Goal: Information Seeking & Learning: Learn about a topic

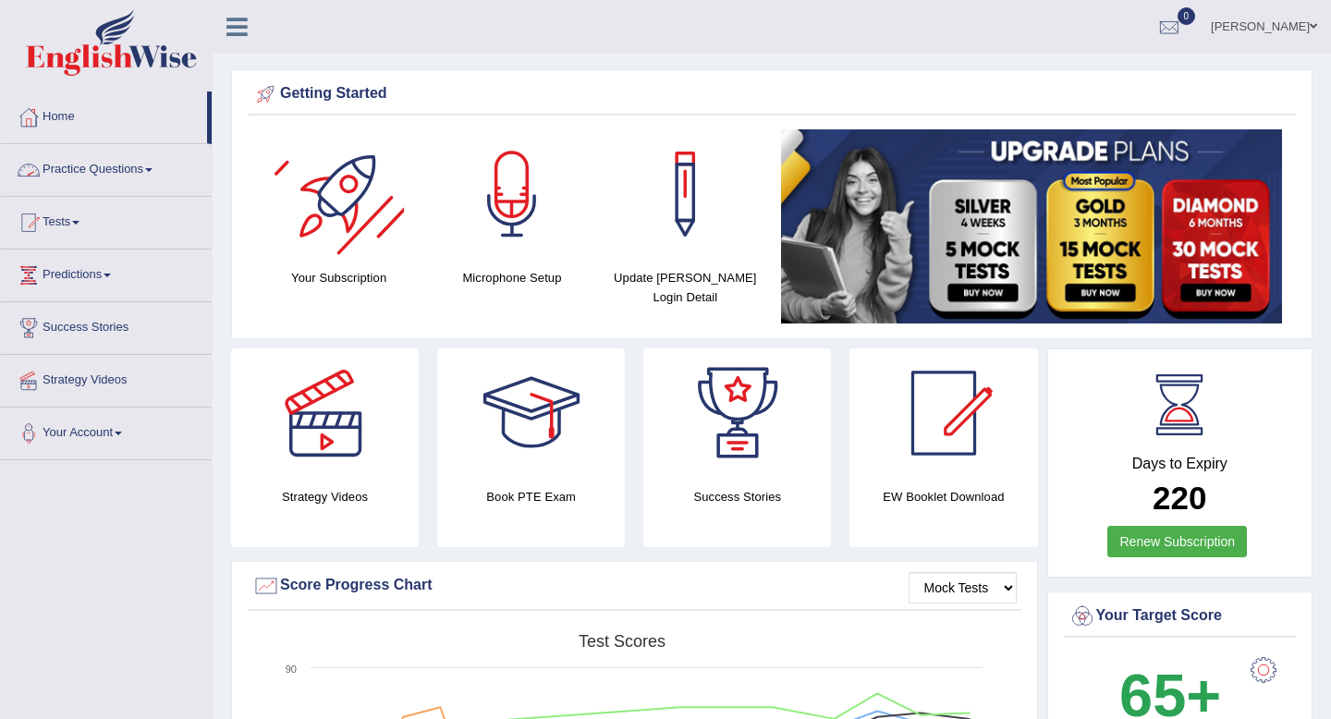
click at [121, 173] on link "Practice Questions" at bounding box center [106, 167] width 211 height 46
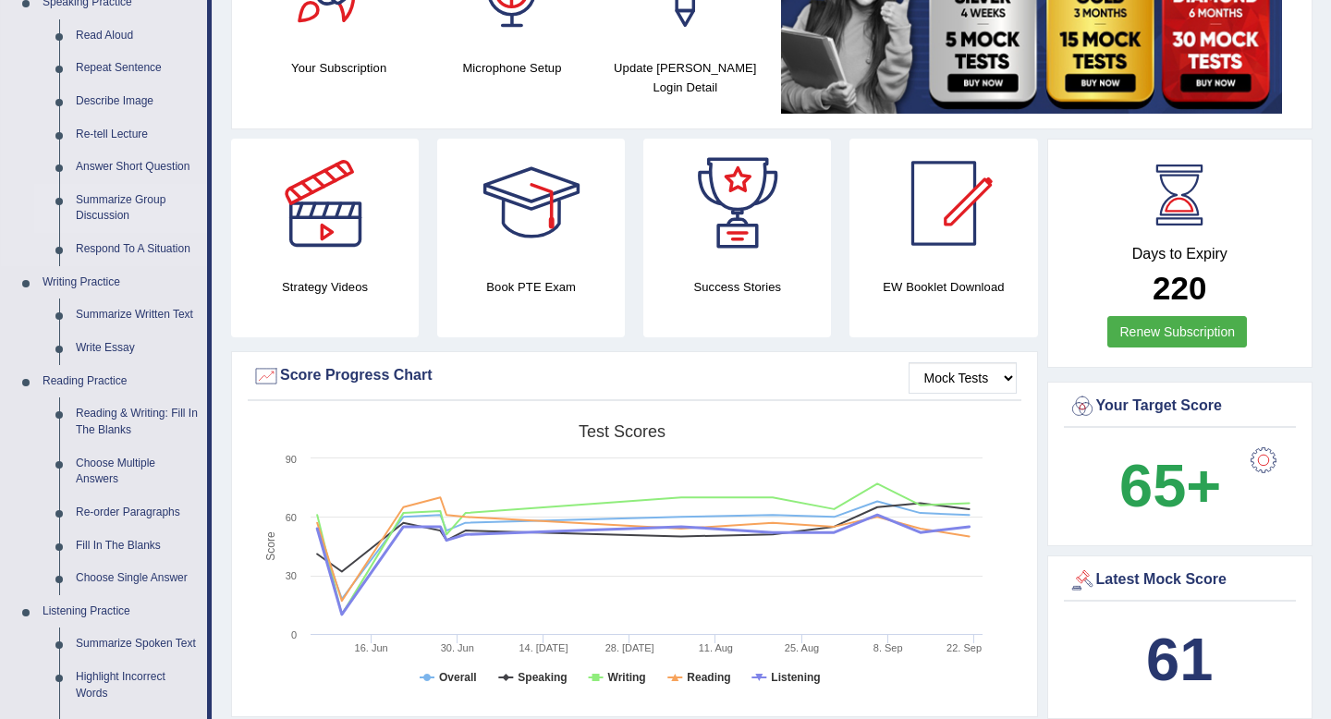
scroll to position [231, 0]
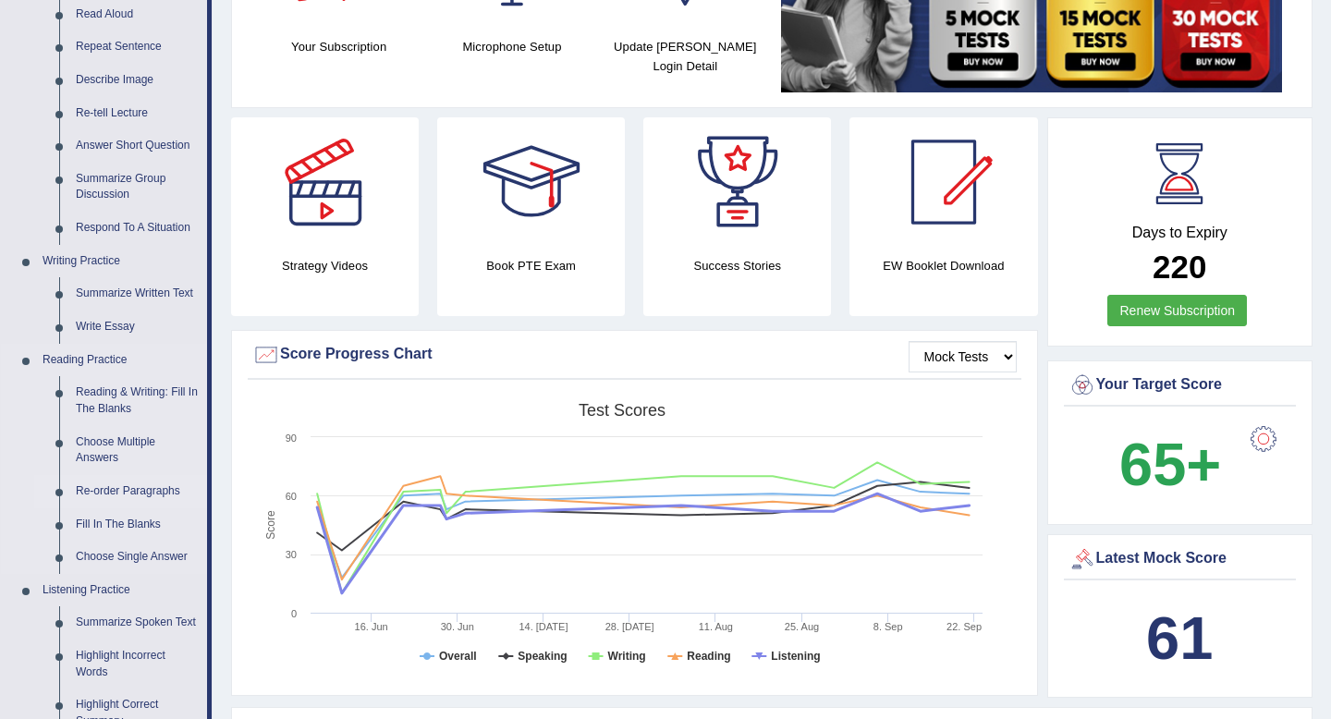
click at [99, 491] on link "Re-order Paragraphs" at bounding box center [137, 491] width 140 height 33
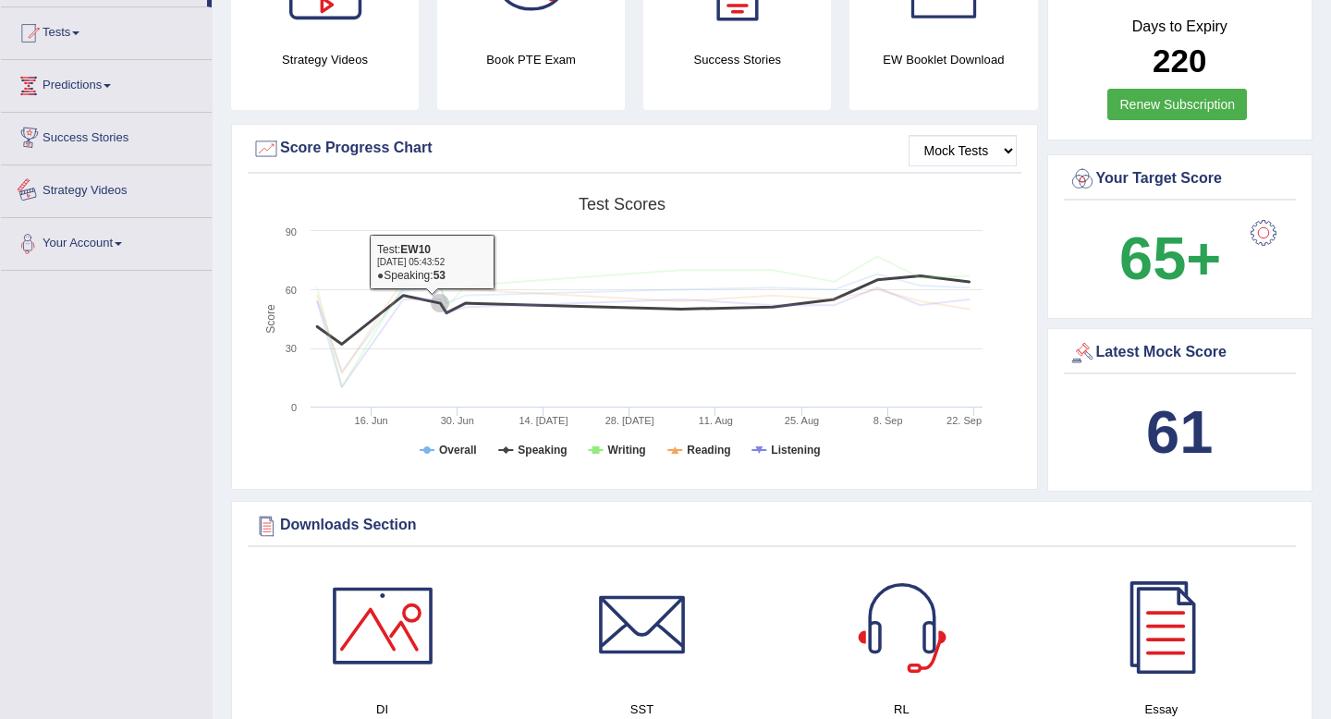
scroll to position [525, 0]
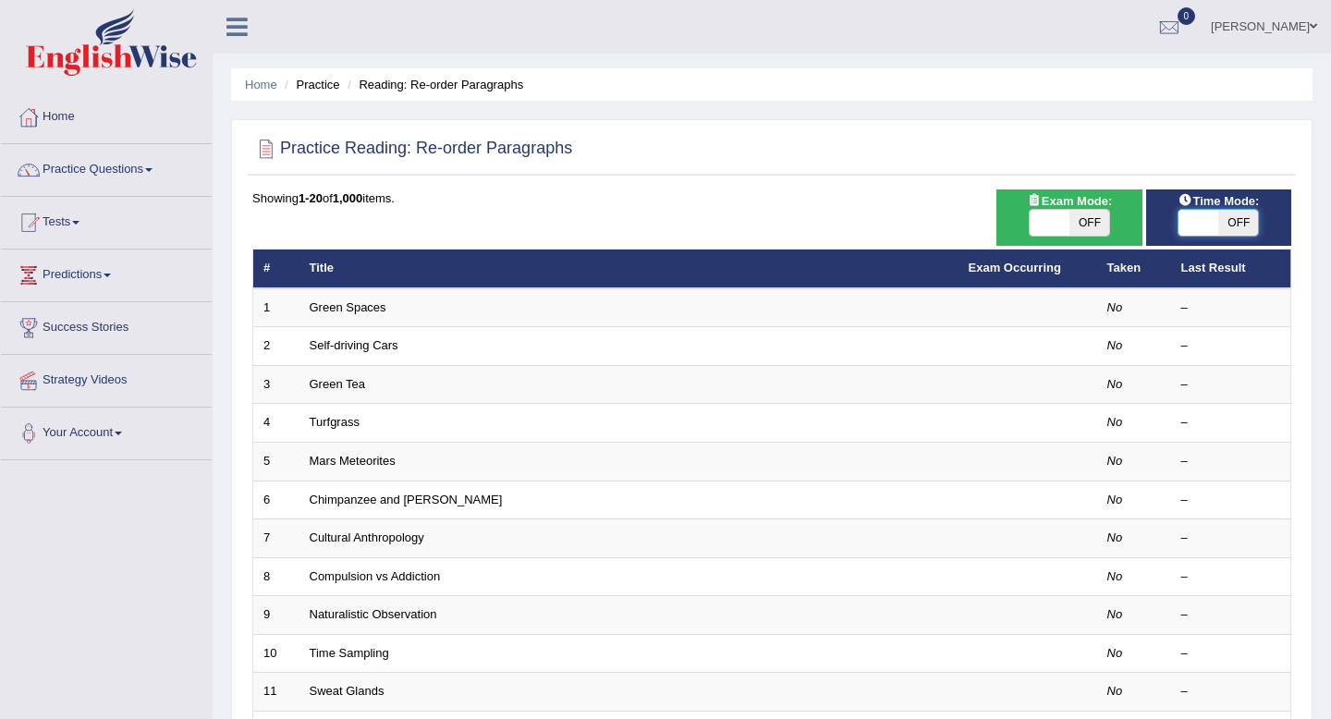
click at [1210, 228] on span at bounding box center [1199, 223] width 40 height 26
checkbox input "true"
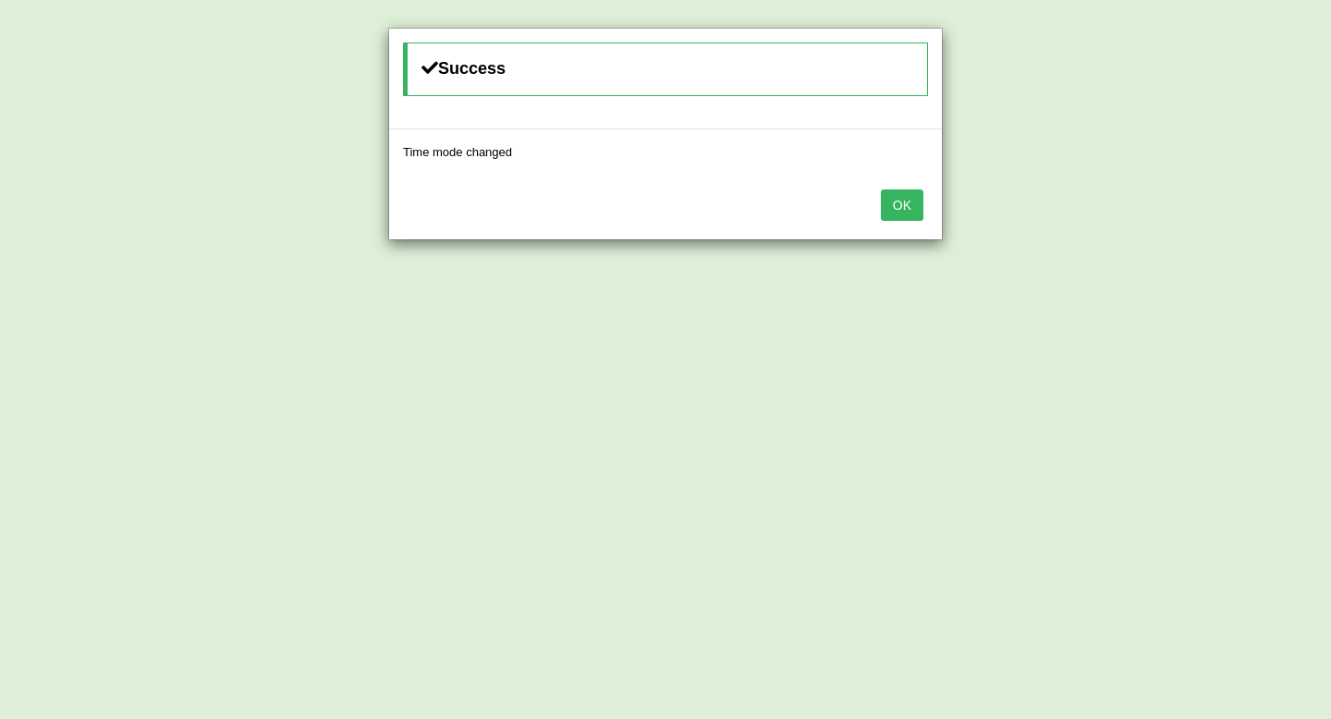
click at [901, 210] on button "OK" at bounding box center [902, 205] width 43 height 31
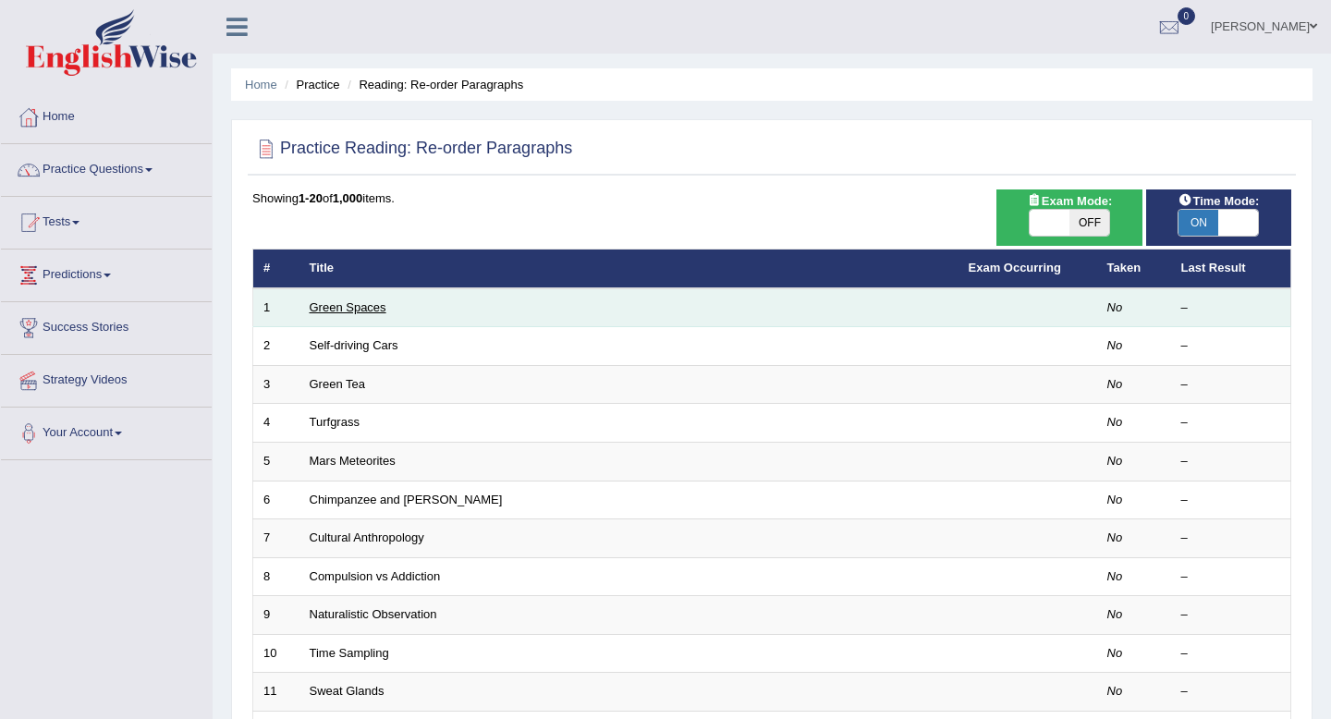
click at [352, 310] on link "Green Spaces" at bounding box center [348, 307] width 77 height 14
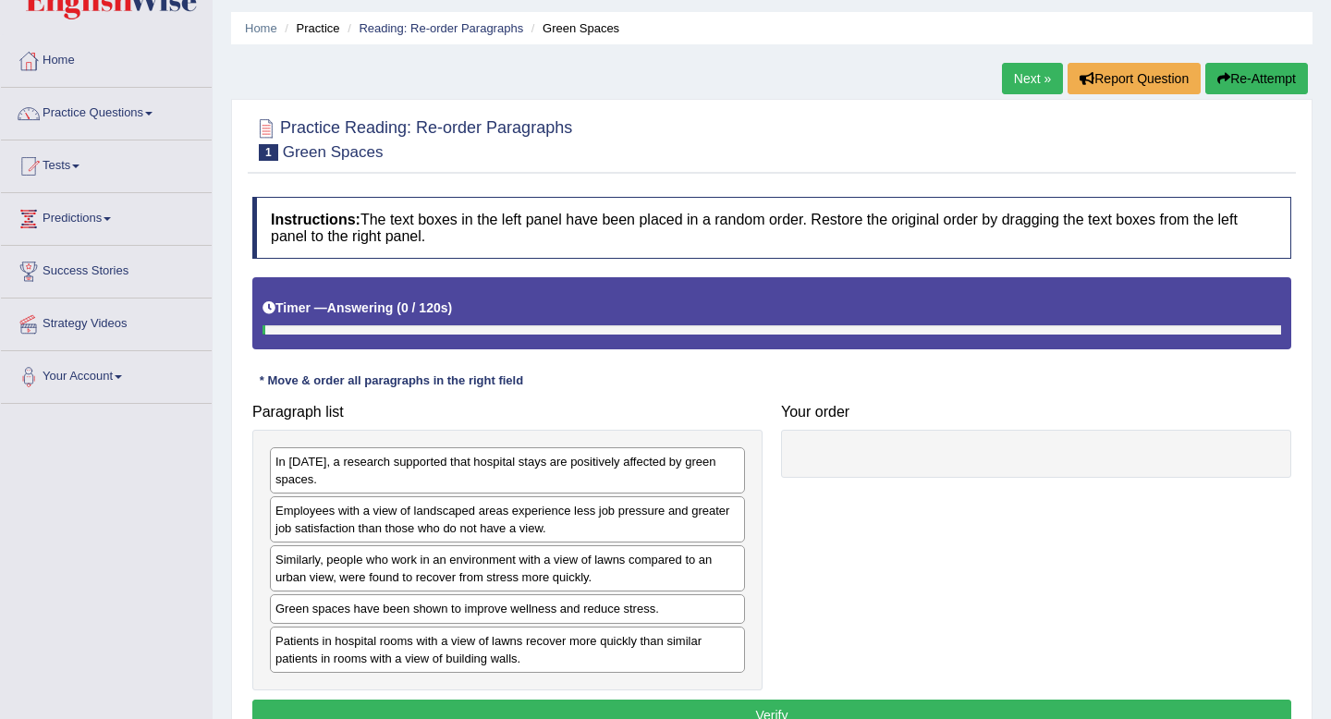
scroll to position [251, 0]
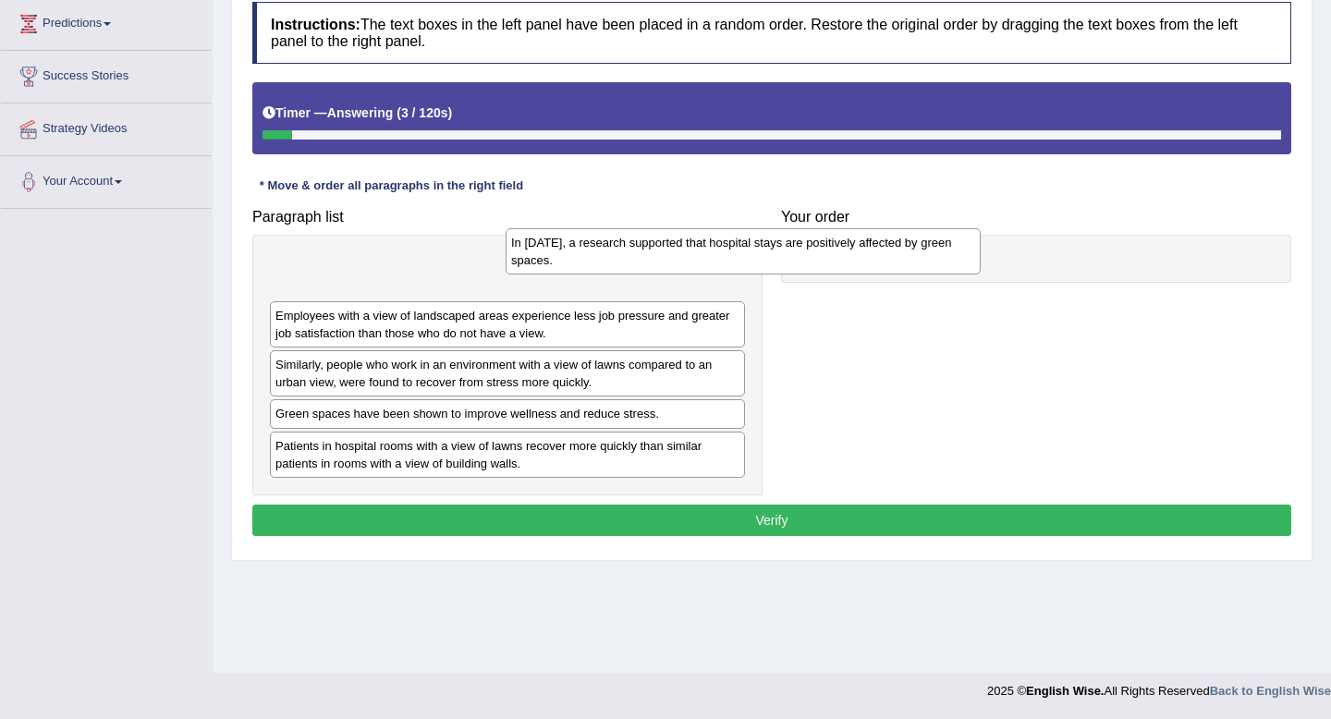
drag, startPoint x: 542, startPoint y: 288, endPoint x: 911, endPoint y: 227, distance: 373.9
click at [911, 228] on div "In [DATE], a research supported that hospital stays are positively affected by …" at bounding box center [743, 251] width 475 height 46
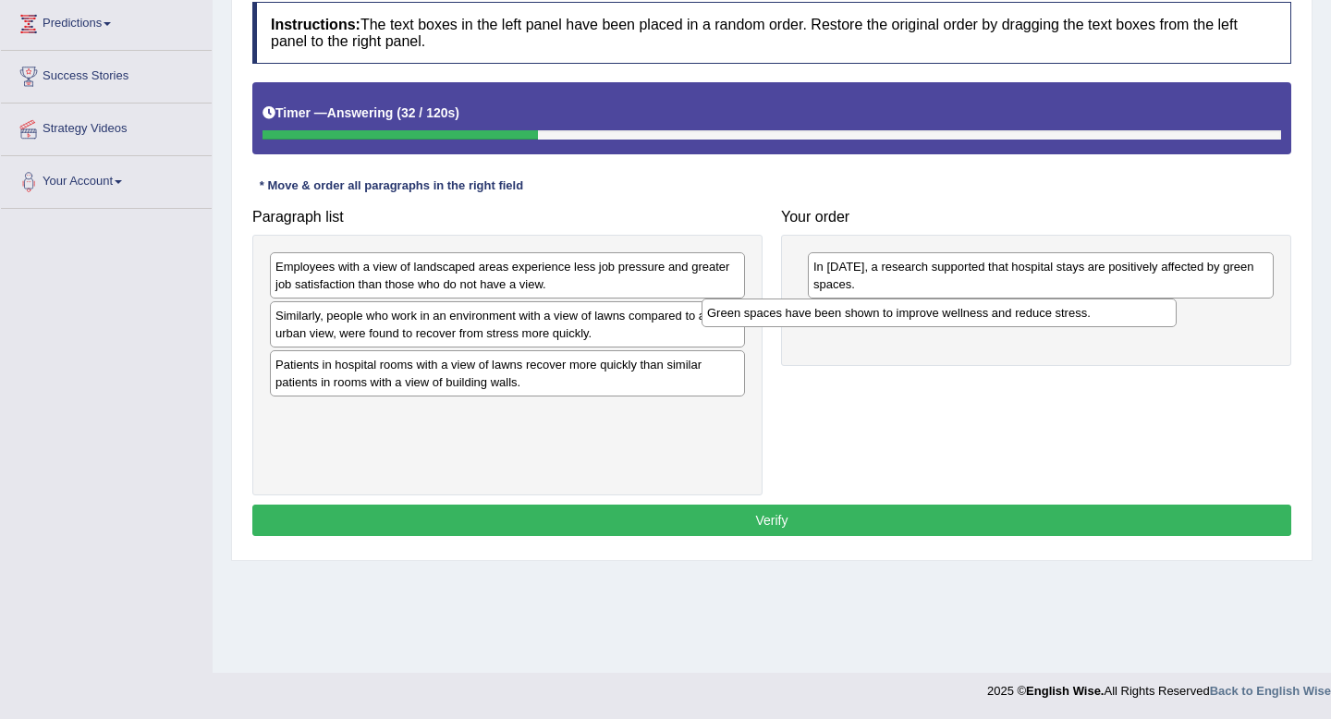
drag, startPoint x: 538, startPoint y: 368, endPoint x: 974, endPoint y: 312, distance: 439.1
click at [974, 312] on div "Green spaces have been shown to improve wellness and reduce stress." at bounding box center [939, 313] width 475 height 29
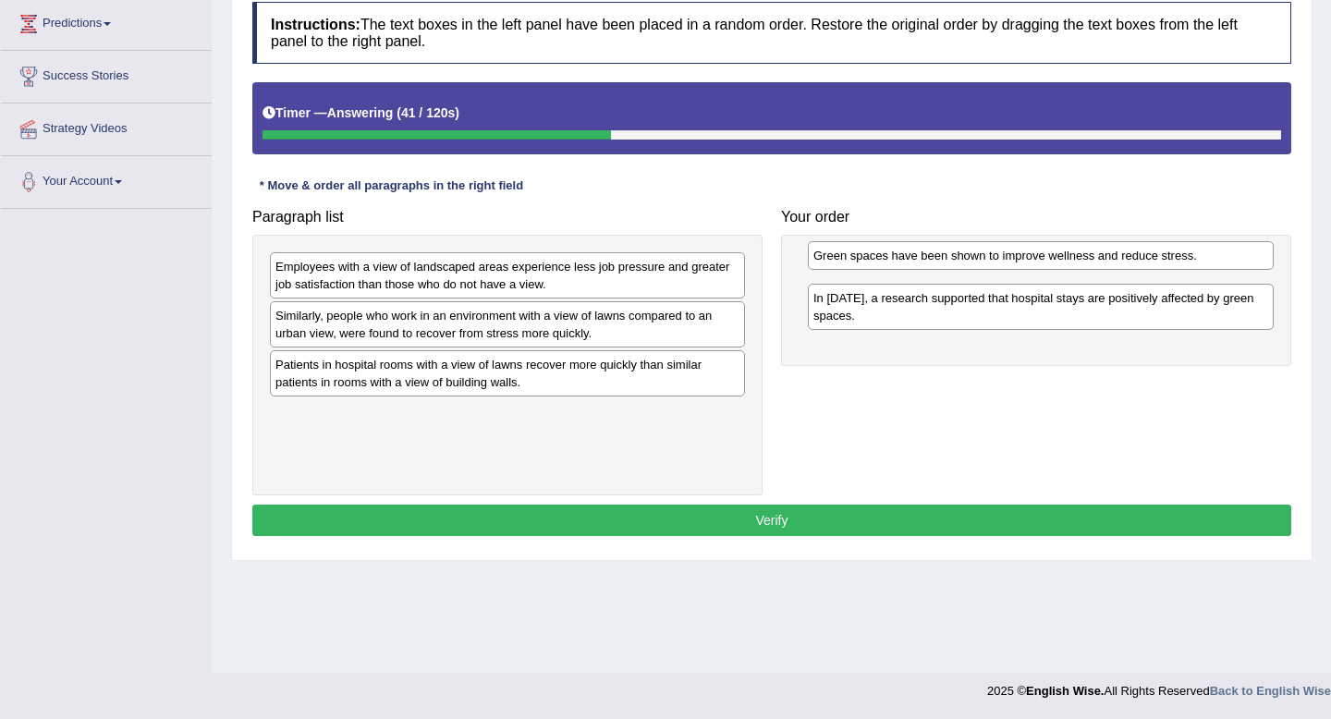
drag, startPoint x: 937, startPoint y: 320, endPoint x: 937, endPoint y: 260, distance: 60.1
click at [937, 260] on div "Green spaces have been shown to improve wellness and reduce stress." at bounding box center [1041, 255] width 466 height 29
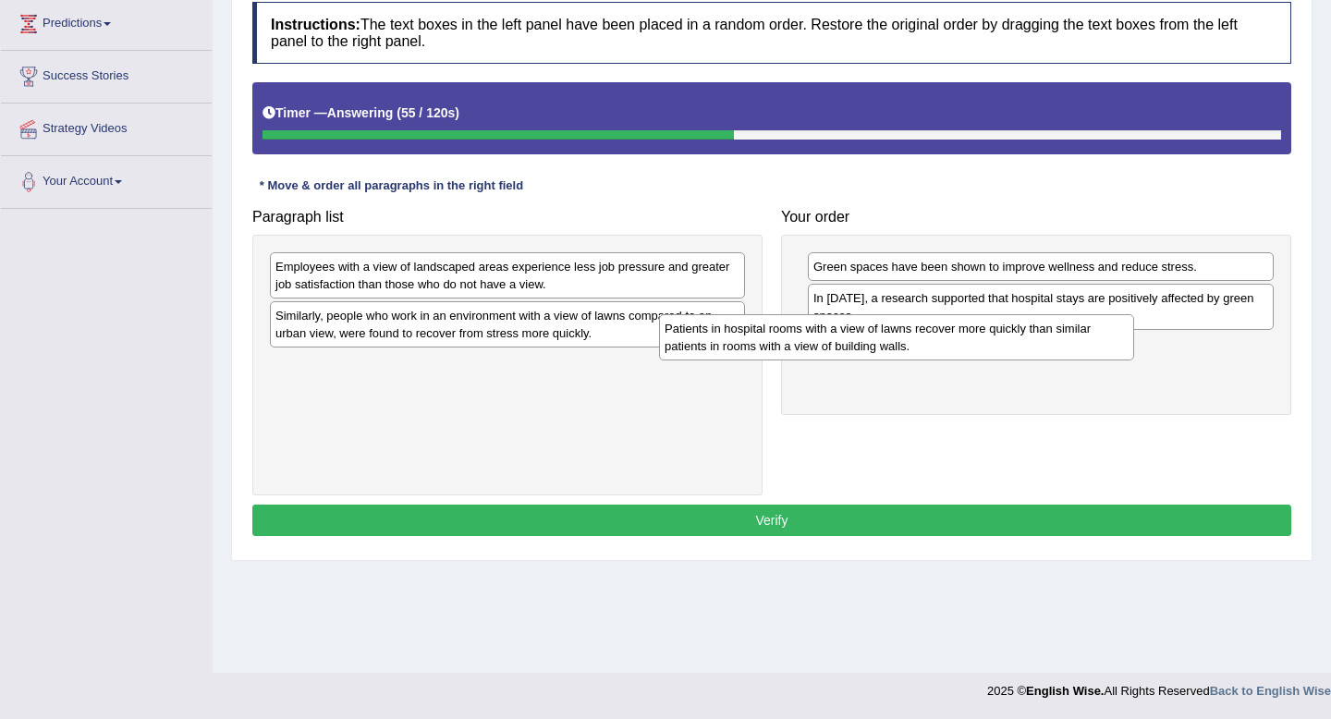
drag, startPoint x: 454, startPoint y: 388, endPoint x: 856, endPoint y: 353, distance: 403.7
click at [856, 353] on div "Patients in hospital rooms with a view of lawns recover more quickly than simil…" at bounding box center [896, 337] width 475 height 46
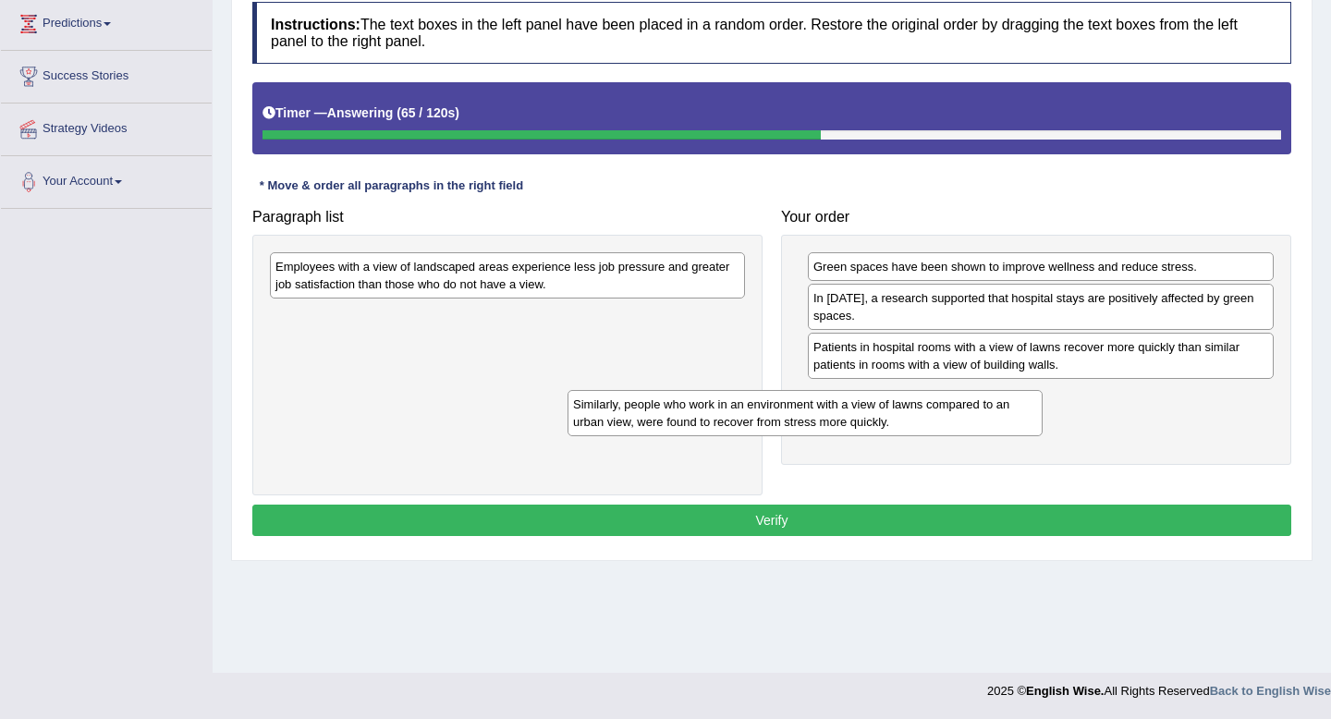
drag, startPoint x: 586, startPoint y: 342, endPoint x: 965, endPoint y: 419, distance: 386.7
click at [965, 419] on div "Similarly, people who work in an environment with a view of lawns compared to a…" at bounding box center [805, 413] width 475 height 46
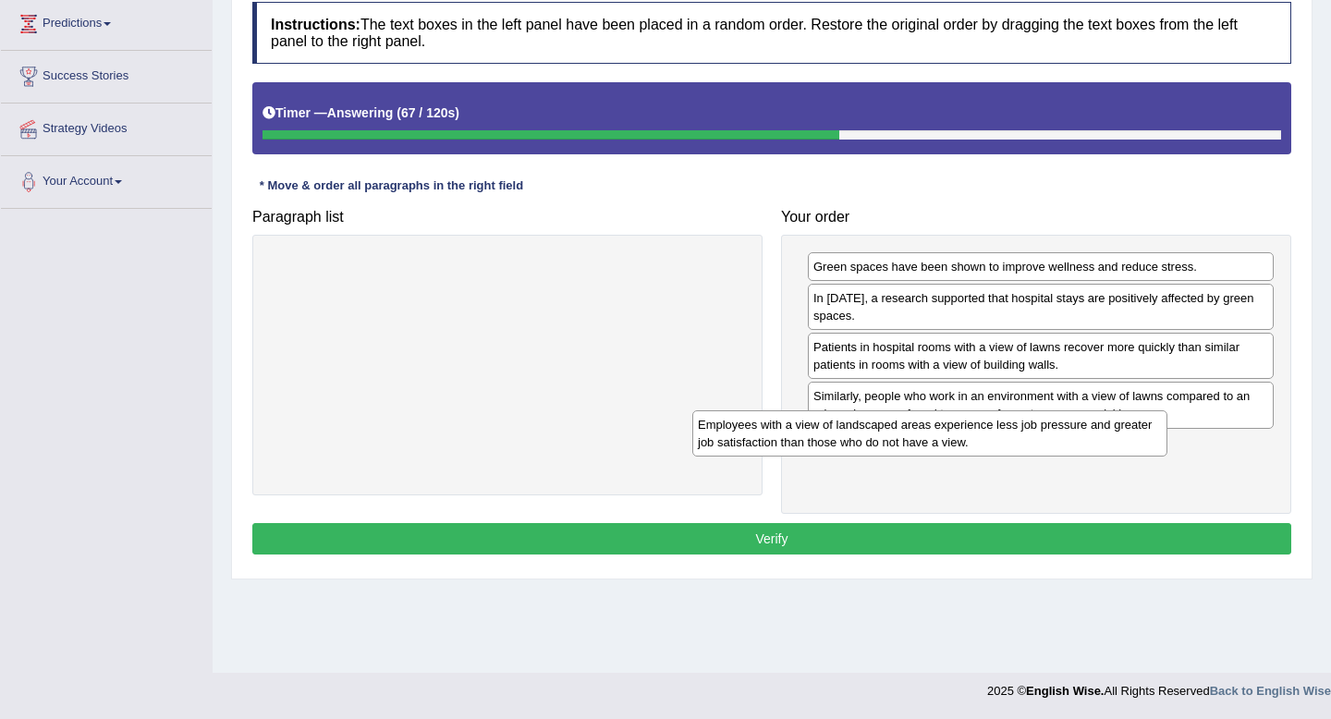
drag, startPoint x: 581, startPoint y: 282, endPoint x: 1023, endPoint y: 450, distance: 472.9
click at [1023, 450] on div "Employees with a view of landscaped areas experience less job pressure and grea…" at bounding box center [929, 433] width 475 height 46
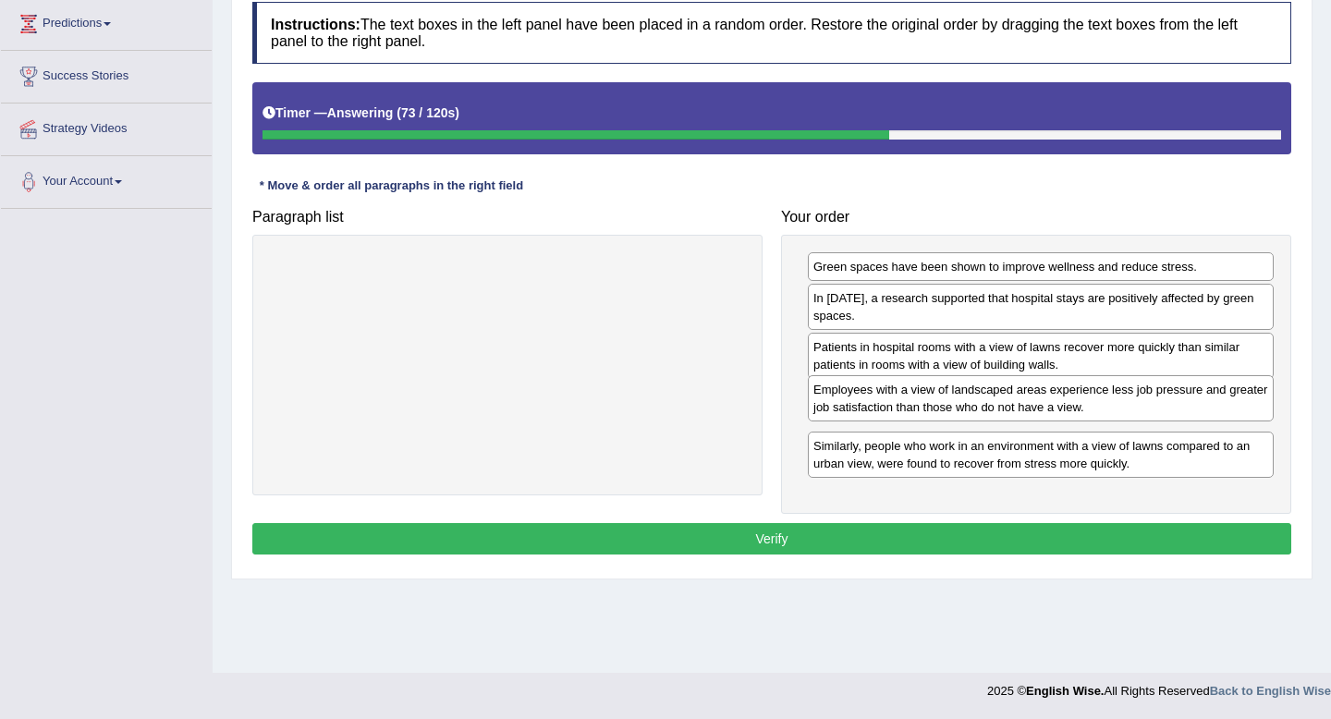
drag, startPoint x: 1023, startPoint y: 450, endPoint x: 1023, endPoint y: 394, distance: 56.4
click at [1023, 394] on div "Employees with a view of landscaped areas experience less job pressure and grea…" at bounding box center [1041, 398] width 466 height 46
click at [868, 543] on button "Verify" at bounding box center [771, 538] width 1039 height 31
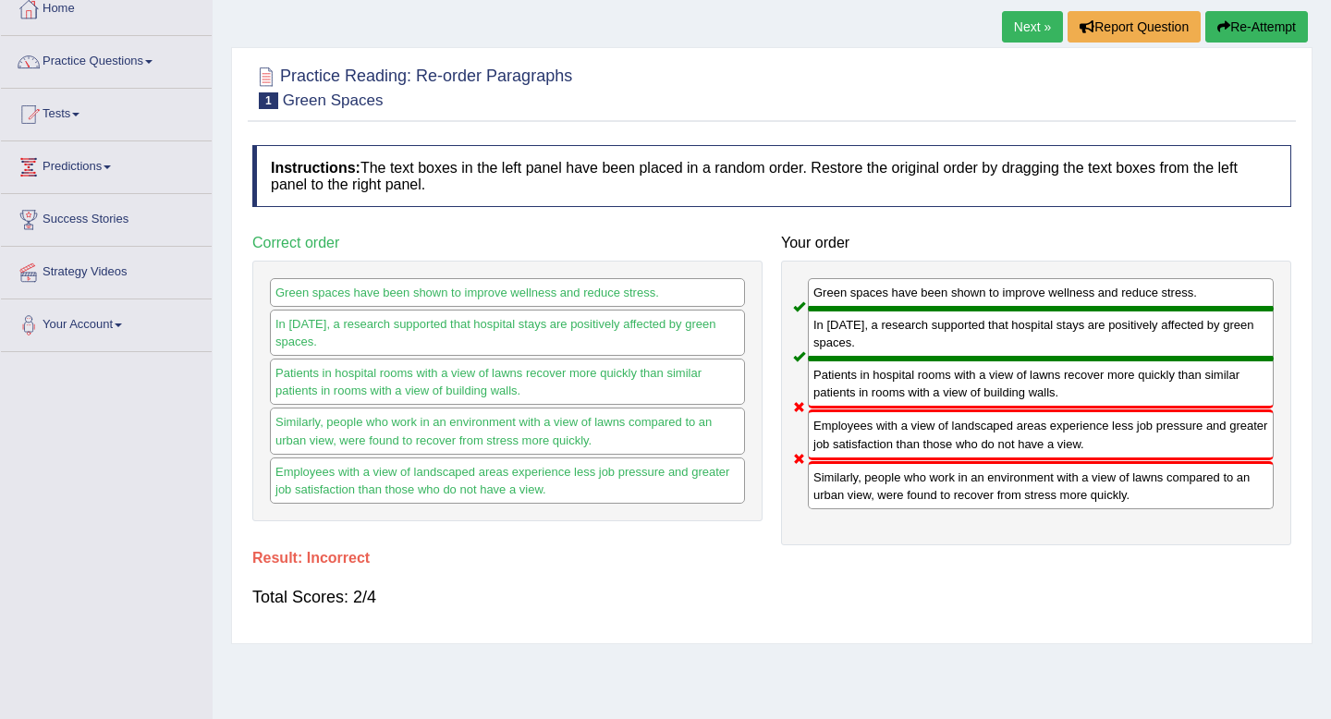
scroll to position [31, 0]
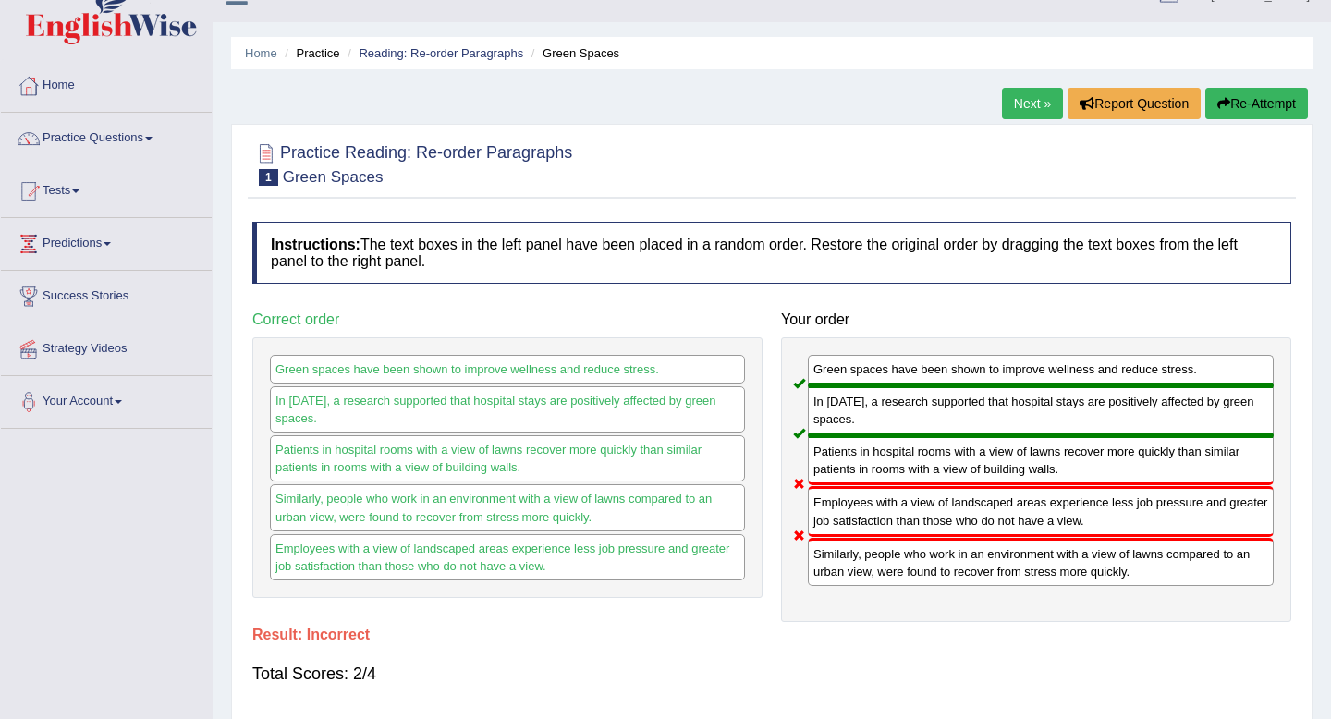
click at [1250, 107] on button "Re-Attempt" at bounding box center [1257, 103] width 103 height 31
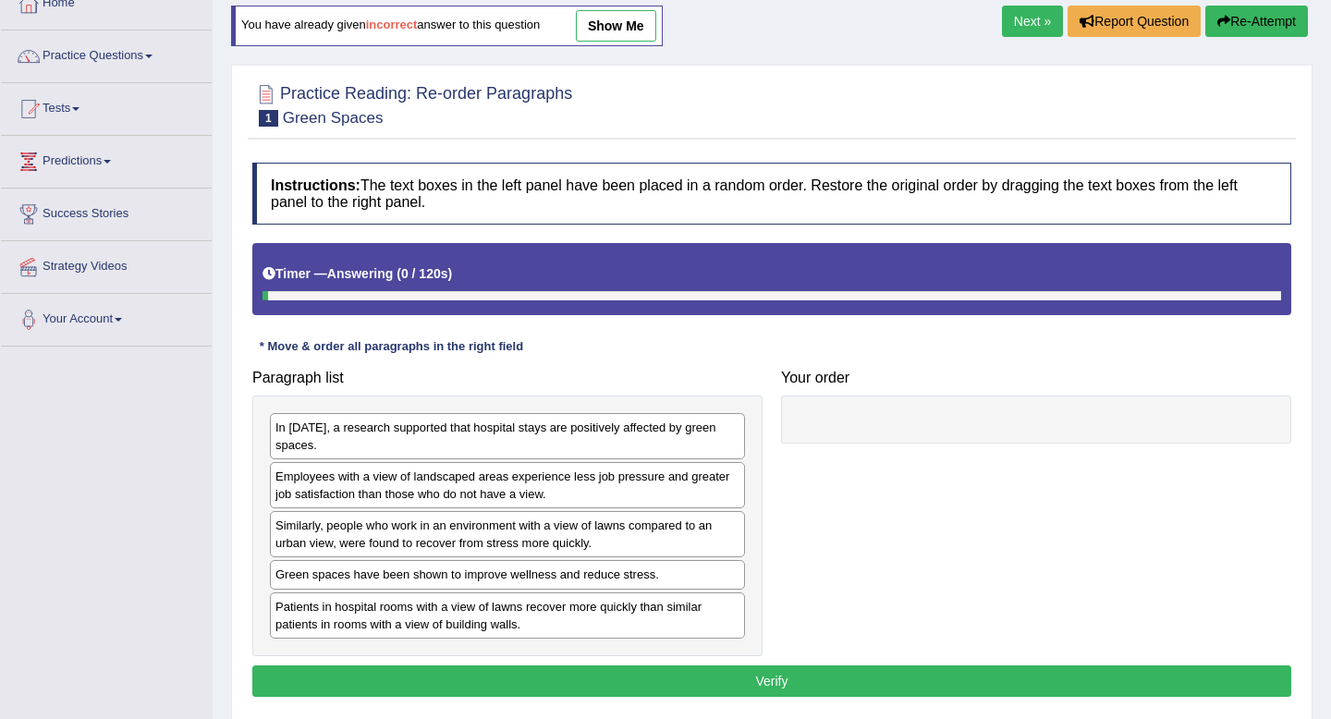
scroll to position [251, 0]
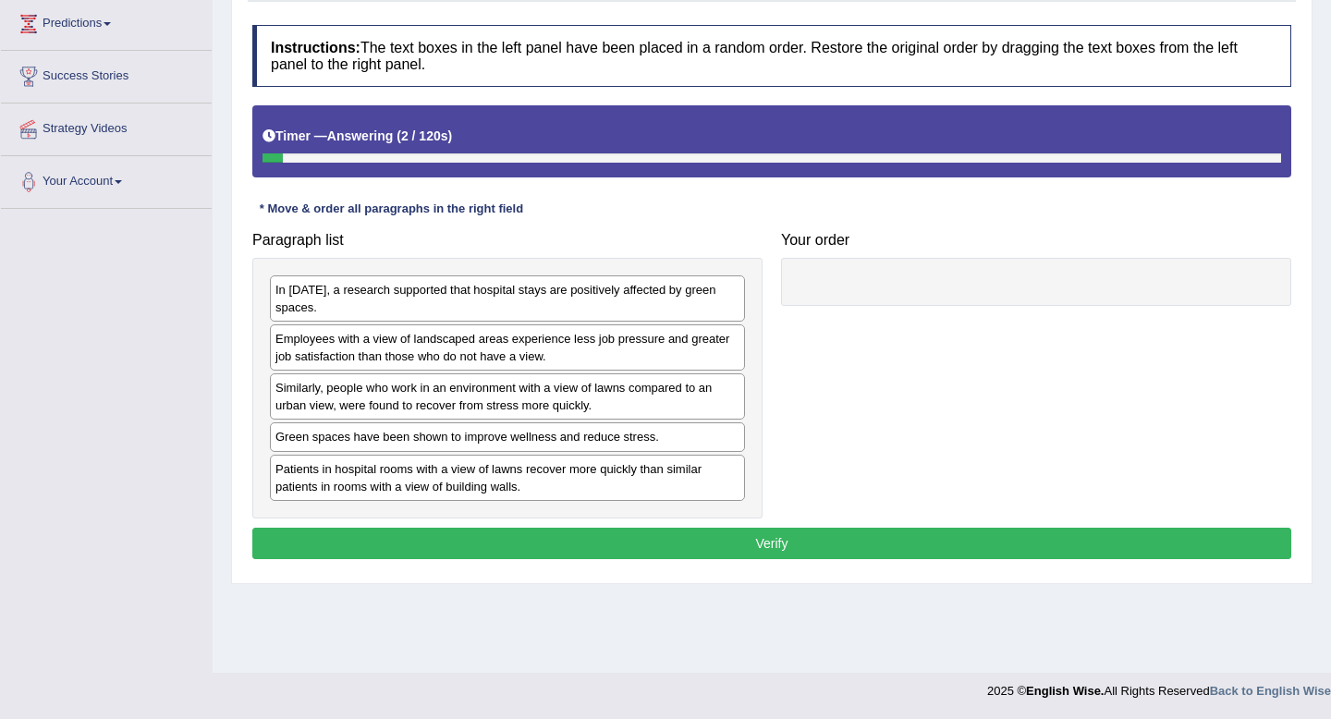
click at [569, 453] on div "In [DATE], a research supported that hospital stays are positively affected by …" at bounding box center [507, 388] width 510 height 261
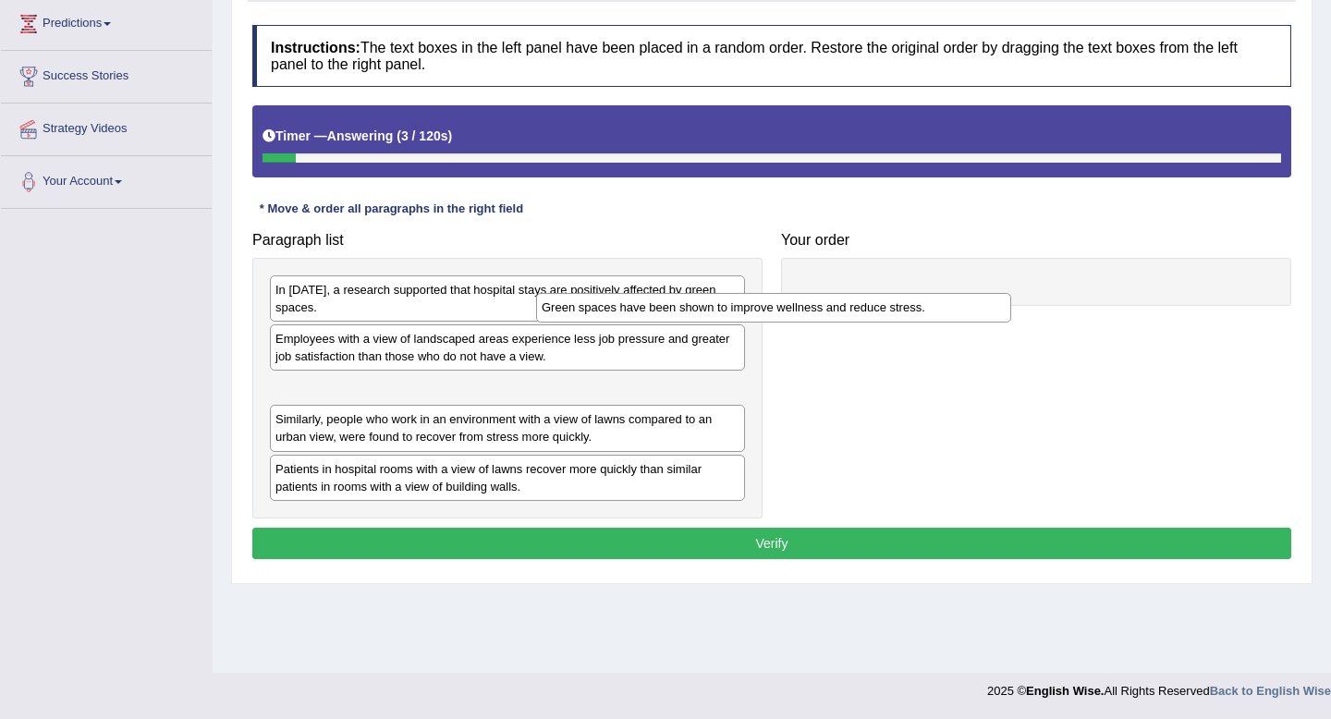
drag, startPoint x: 574, startPoint y: 432, endPoint x: 907, endPoint y: 248, distance: 380.3
click at [907, 293] on div "Green spaces have been shown to improve wellness and reduce stress." at bounding box center [773, 307] width 475 height 29
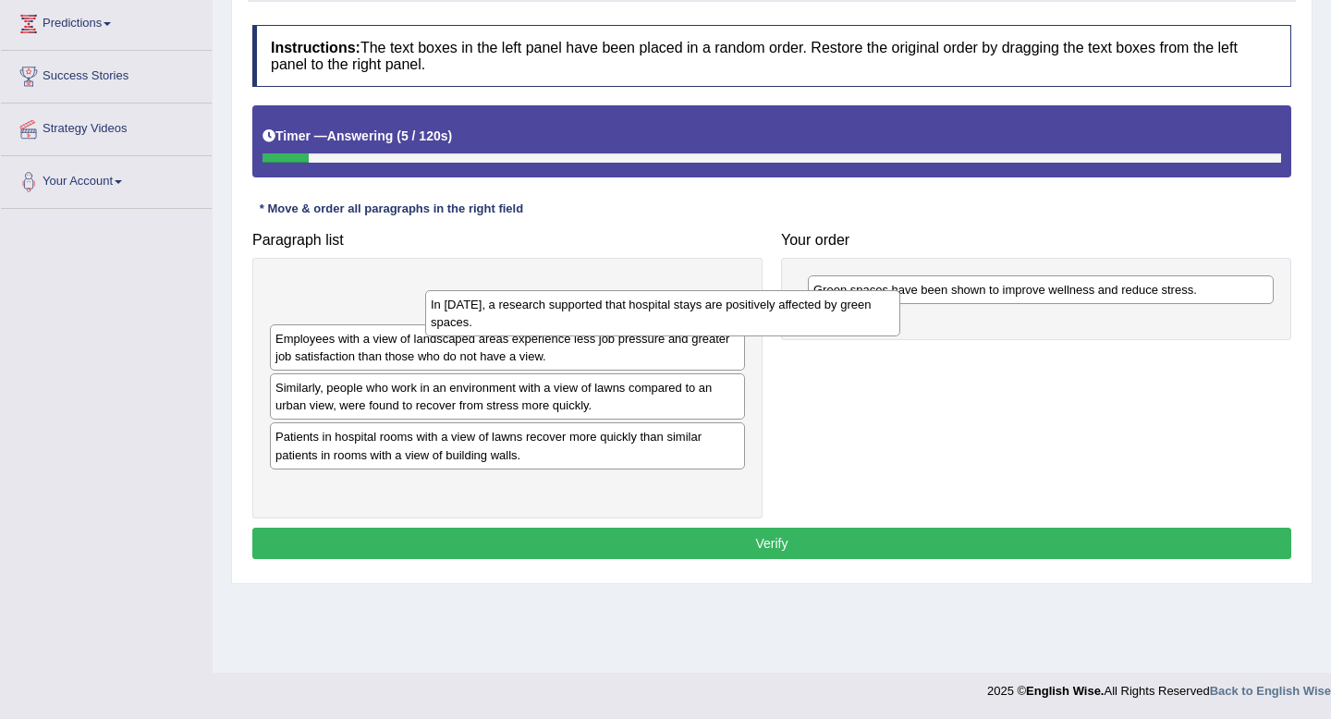
drag, startPoint x: 545, startPoint y: 291, endPoint x: 885, endPoint y: 335, distance: 342.1
click at [885, 335] on div "In [DATE], a research supported that hospital stays are positively affected by …" at bounding box center [662, 313] width 475 height 46
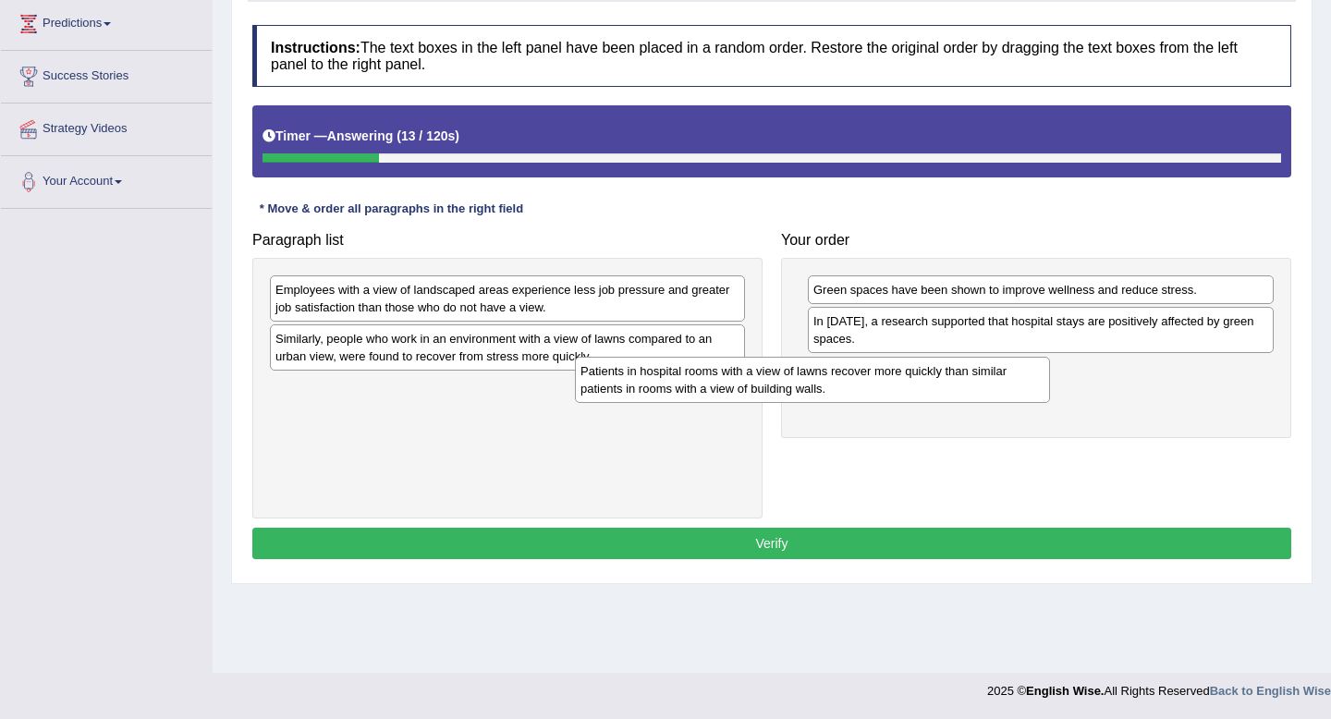
drag, startPoint x: 417, startPoint y: 404, endPoint x: 862, endPoint y: 373, distance: 445.8
click at [862, 373] on div "Patients in hospital rooms with a view of lawns recover more quickly than simil…" at bounding box center [812, 380] width 475 height 46
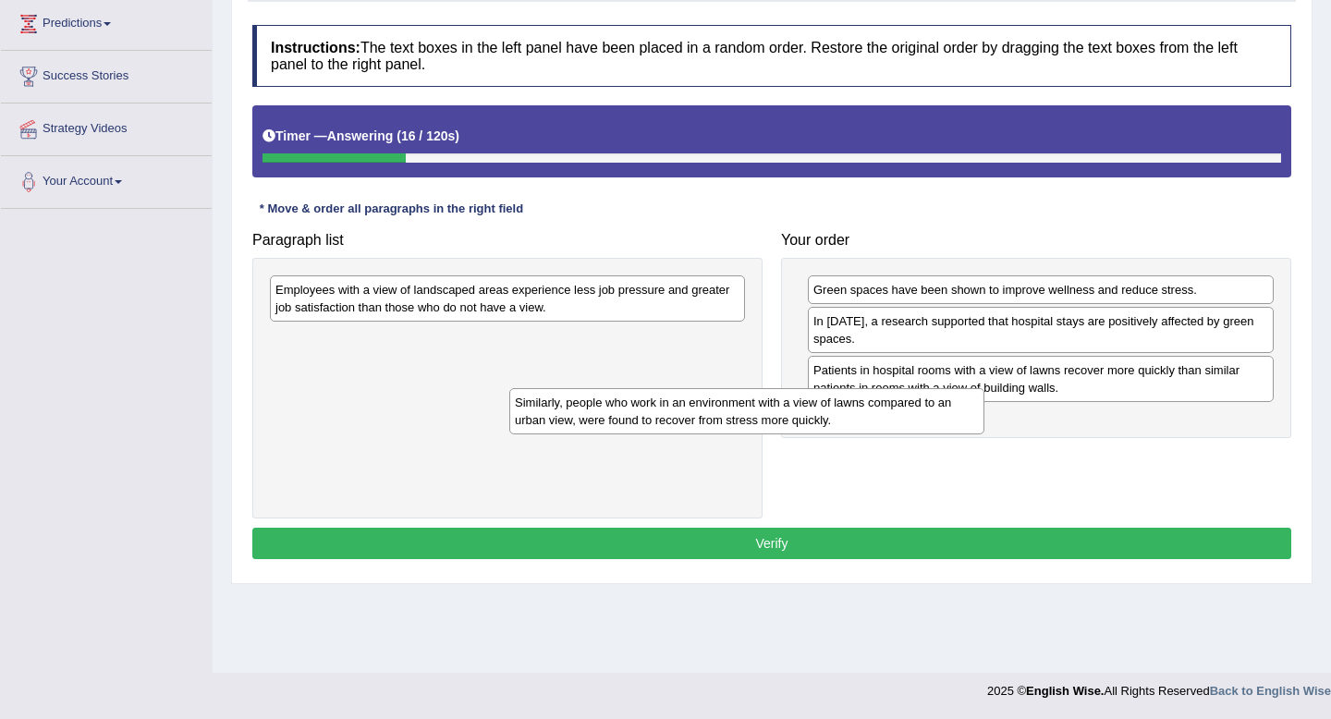
drag, startPoint x: 527, startPoint y: 343, endPoint x: 841, endPoint y: 421, distance: 323.8
click at [841, 421] on div "Similarly, people who work in an environment with a view of lawns compared to a…" at bounding box center [746, 411] width 475 height 46
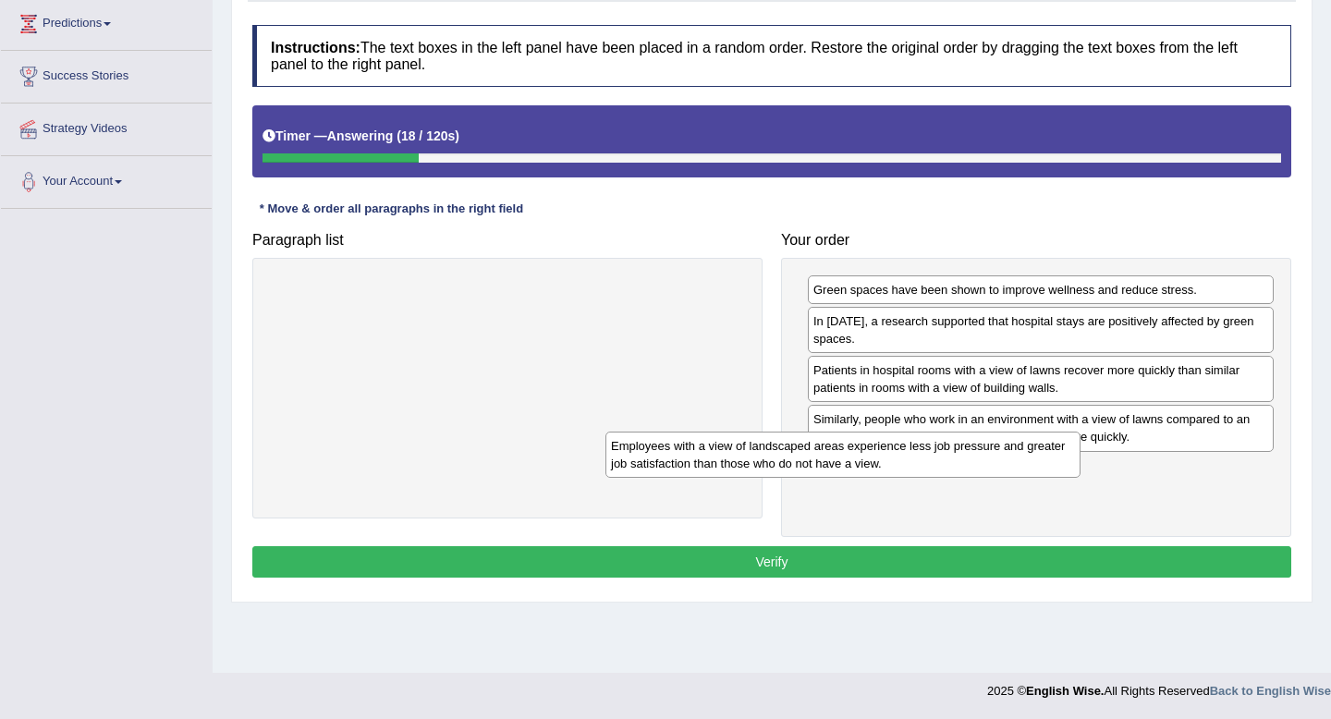
drag, startPoint x: 603, startPoint y: 300, endPoint x: 1001, endPoint y: 472, distance: 434.0
click at [1001, 472] on div "Employees with a view of landscaped areas experience less job pressure and grea…" at bounding box center [843, 455] width 475 height 46
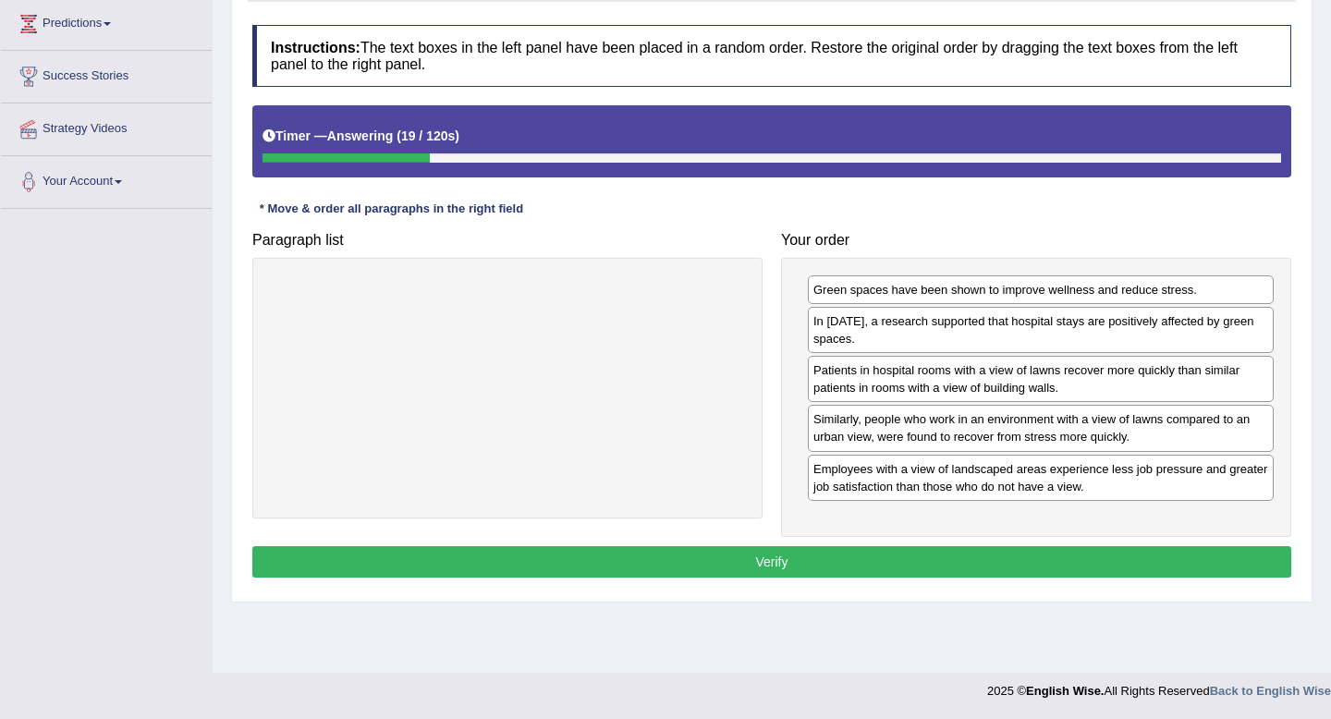
click at [807, 569] on button "Verify" at bounding box center [771, 561] width 1039 height 31
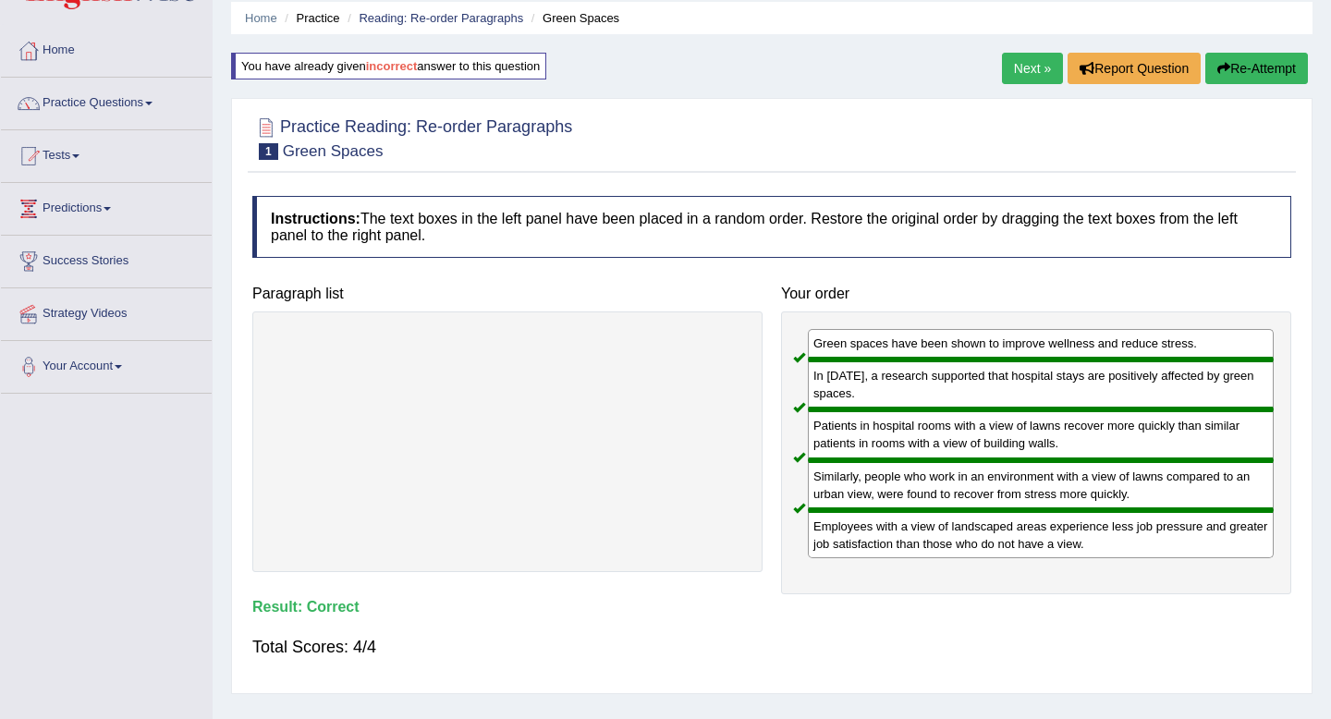
scroll to position [0, 0]
